Goal: Information Seeking & Learning: Learn about a topic

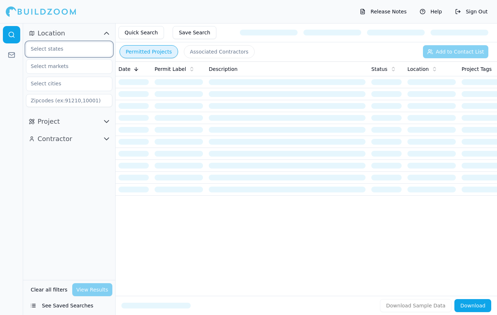
click at [62, 51] on input "text" at bounding box center [64, 48] width 77 height 13
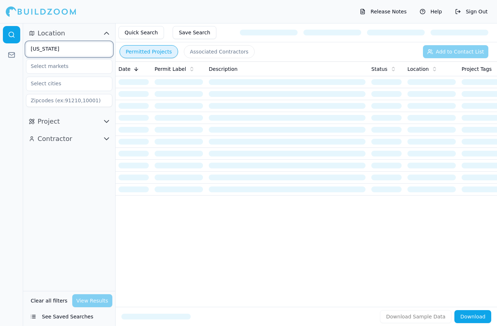
type input "[US_STATE]"
click at [83, 69] on input "text" at bounding box center [64, 66] width 77 height 13
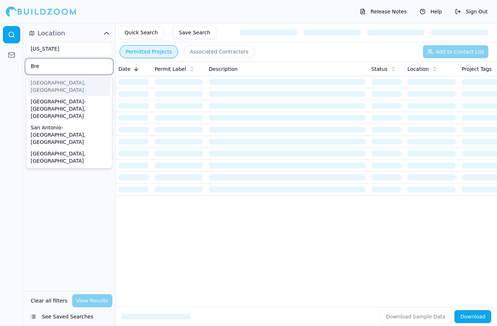
type input "Bren"
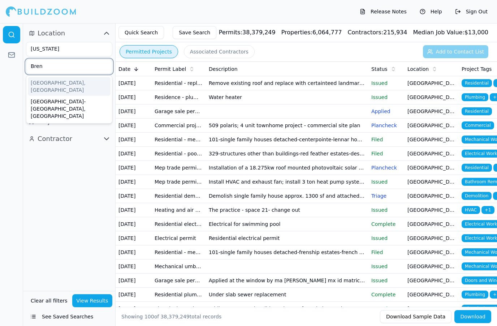
click at [64, 83] on div "[GEOGRAPHIC_DATA], [GEOGRAPHIC_DATA]" at bounding box center [69, 86] width 83 height 19
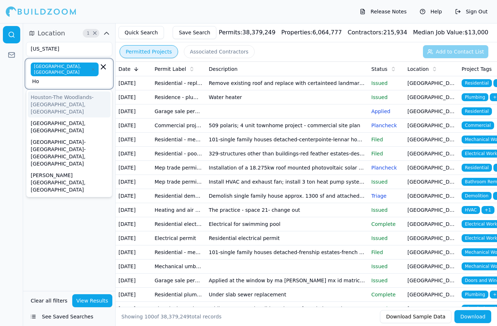
type input "Hou"
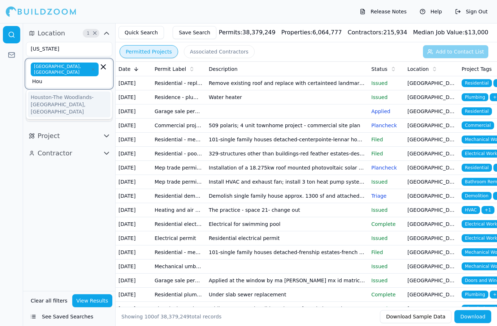
click at [81, 91] on div "Houston-The Woodlands-[GEOGRAPHIC_DATA], [GEOGRAPHIC_DATA]" at bounding box center [69, 104] width 83 height 26
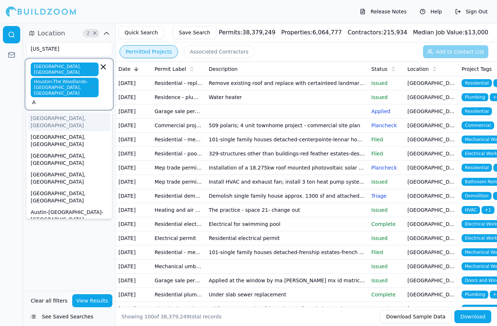
type input "Au"
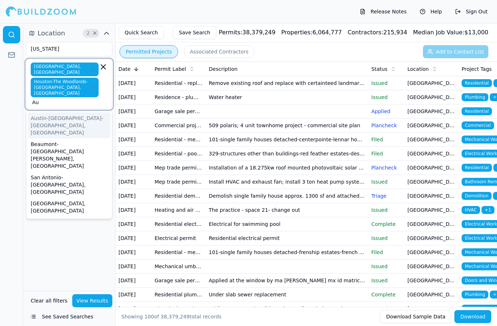
click at [82, 112] on div "Austin-[GEOGRAPHIC_DATA]-[GEOGRAPHIC_DATA], [GEOGRAPHIC_DATA]" at bounding box center [69, 125] width 83 height 26
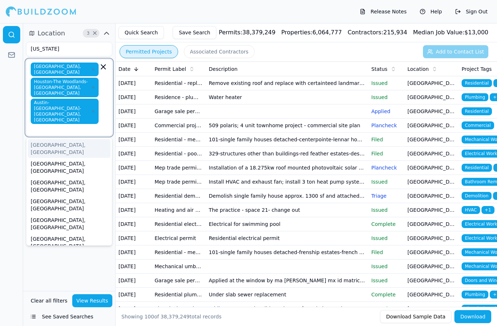
type input "C"
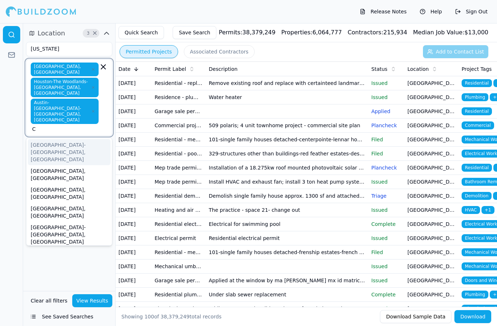
click at [98, 139] on div "[GEOGRAPHIC_DATA]-[GEOGRAPHIC_DATA], [GEOGRAPHIC_DATA]" at bounding box center [69, 152] width 83 height 26
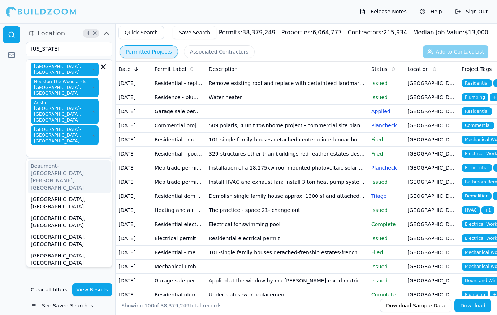
click at [94, 288] on button "View Results" at bounding box center [92, 289] width 40 height 13
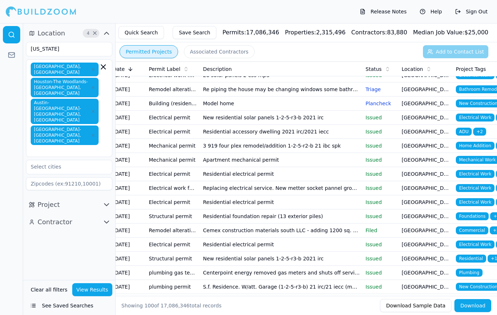
scroll to position [261, 0]
